Goal: Find contact information: Find contact information

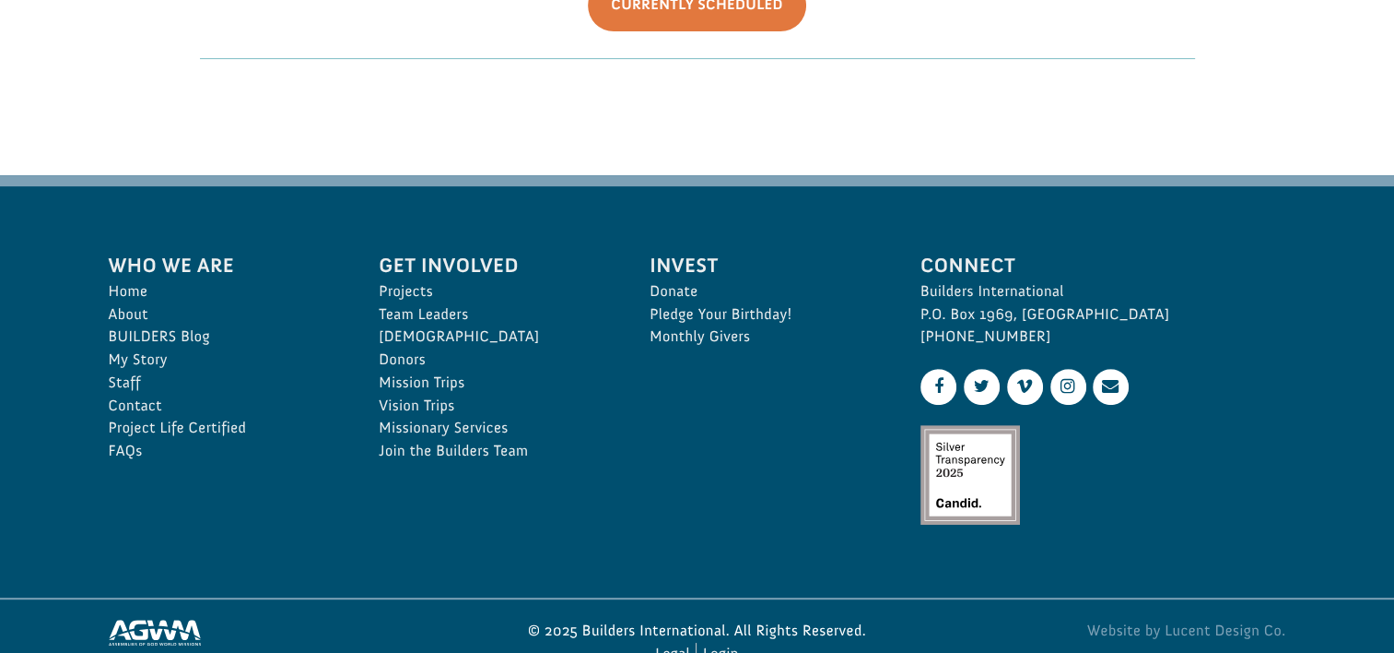
scroll to position [711, 0]
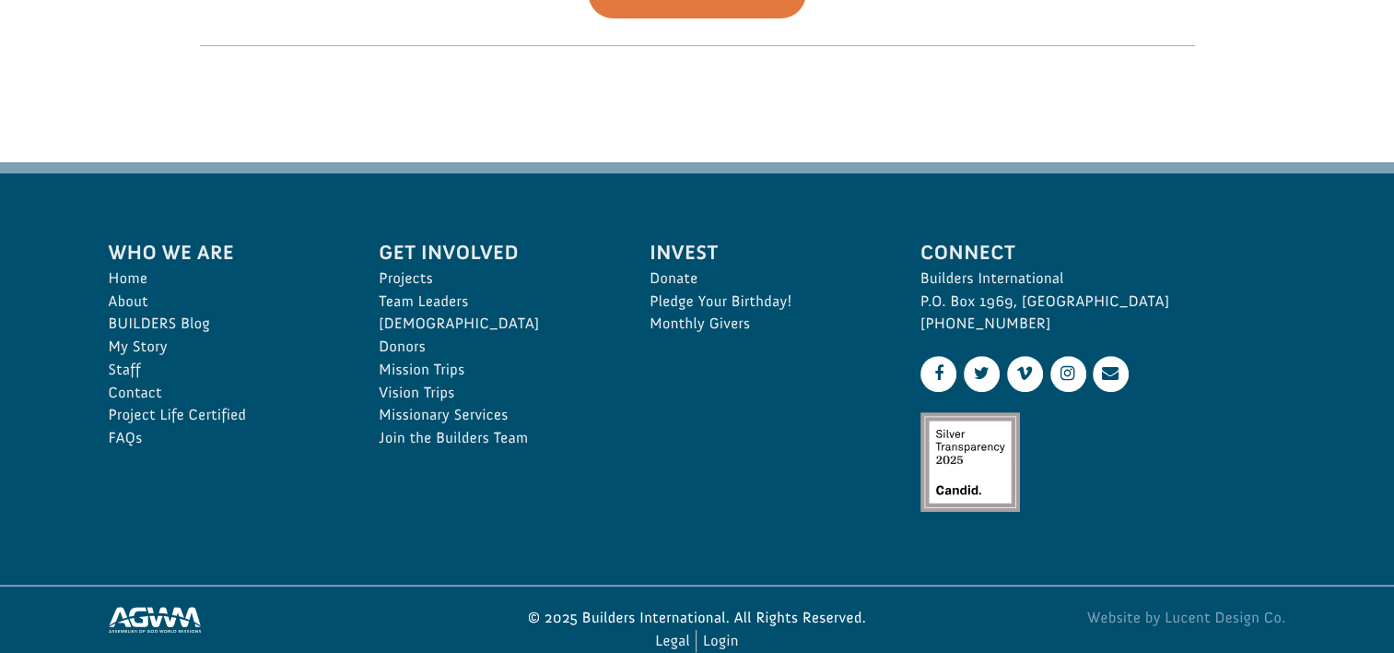
drag, startPoint x: 1389, startPoint y: 539, endPoint x: 1383, endPoint y: 582, distance: 42.8
click at [1383, 582] on footer "Who We Are Home About BUILDERS Blog My Story Staff Contact Project Life Certifi…" at bounding box center [697, 426] width 1394 height 529
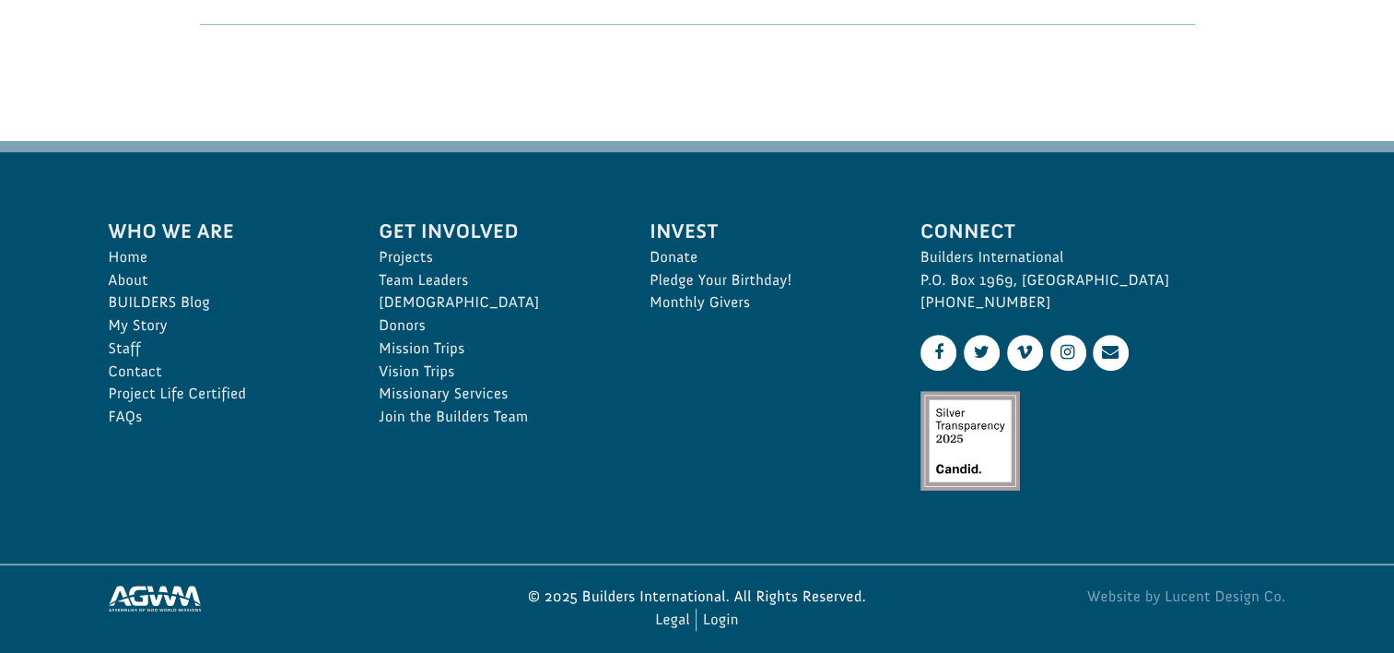
scroll to position [747, 0]
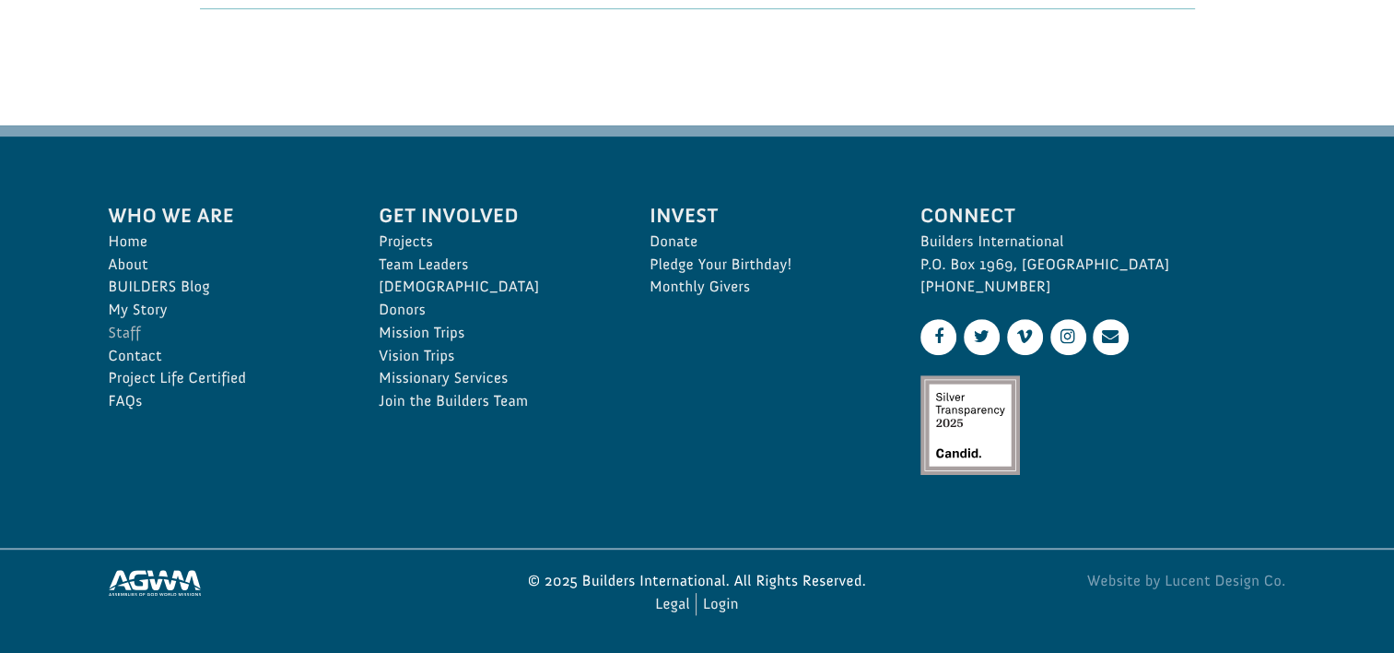
click at [132, 326] on link "Staff" at bounding box center [224, 333] width 230 height 23
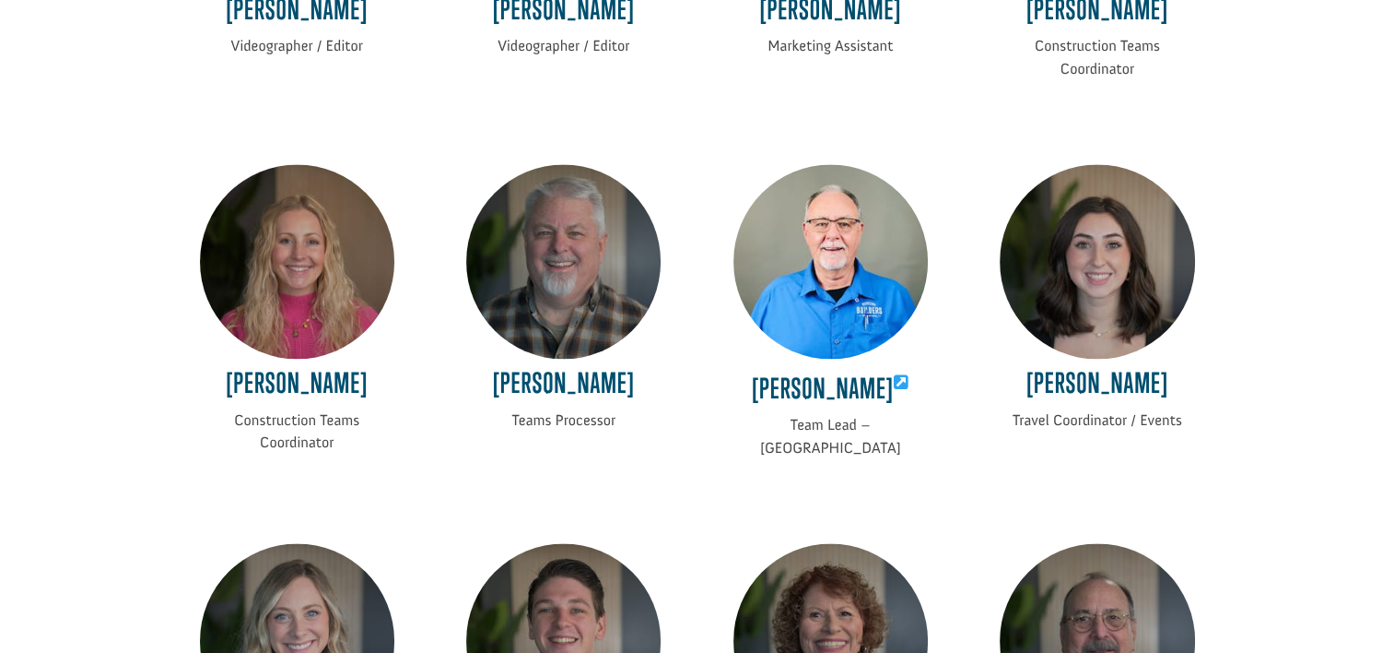
scroll to position [2454, 0]
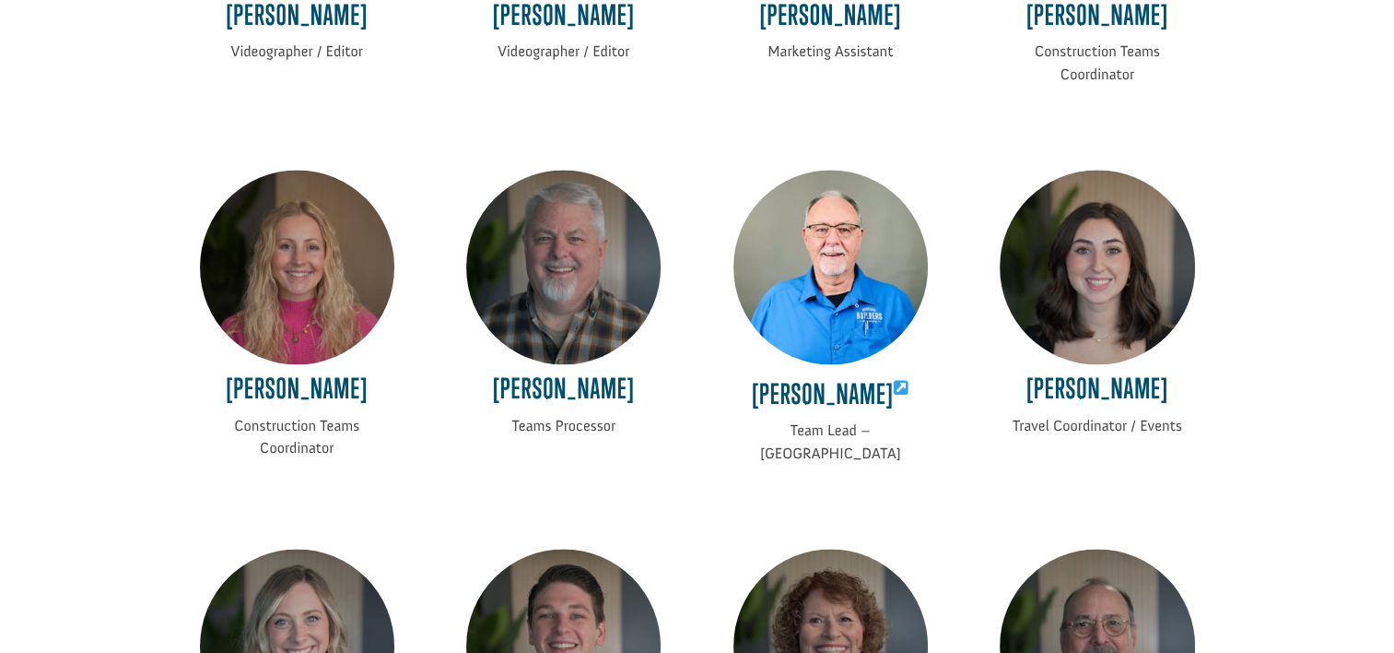
click at [306, 358] on img at bounding box center [297, 267] width 194 height 194
click at [295, 406] on h4 "Sydney Lopez" at bounding box center [297, 392] width 194 height 41
click at [296, 448] on p "Construction Teams Coordinator" at bounding box center [297, 438] width 194 height 46
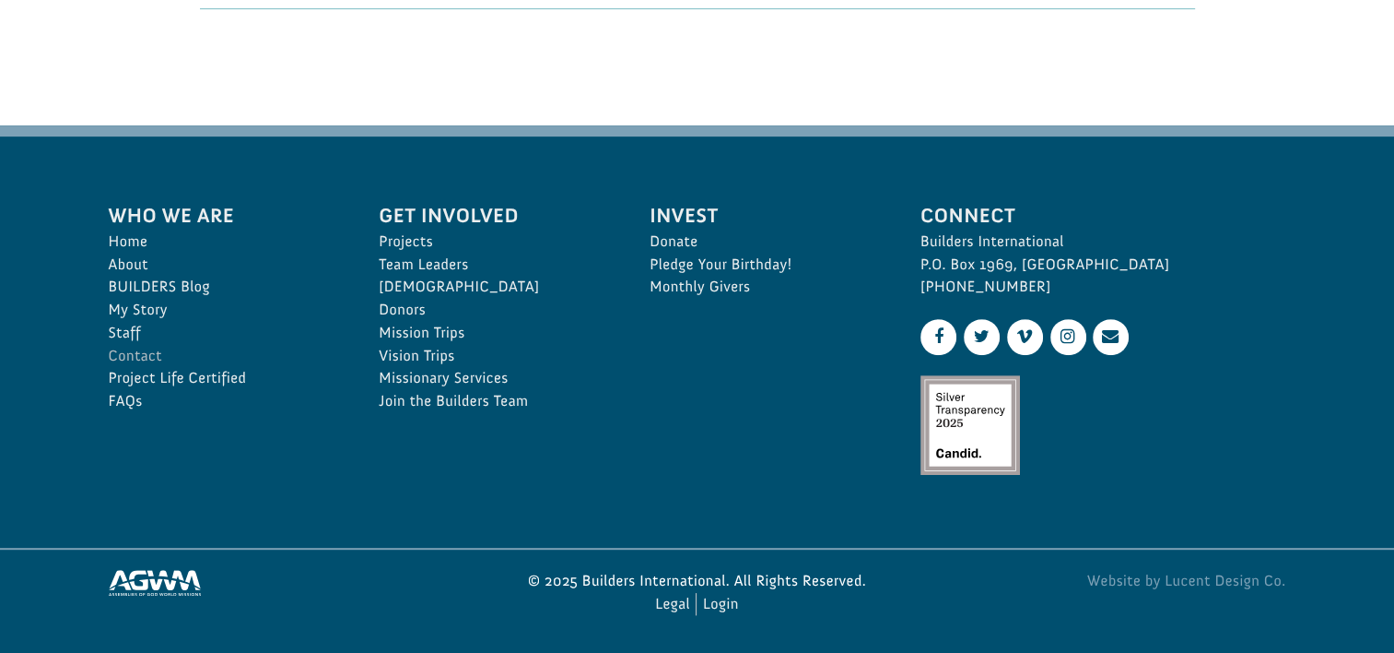
click at [127, 347] on link "Contact" at bounding box center [224, 356] width 230 height 23
